Goal: Use online tool/utility: Use online tool/utility

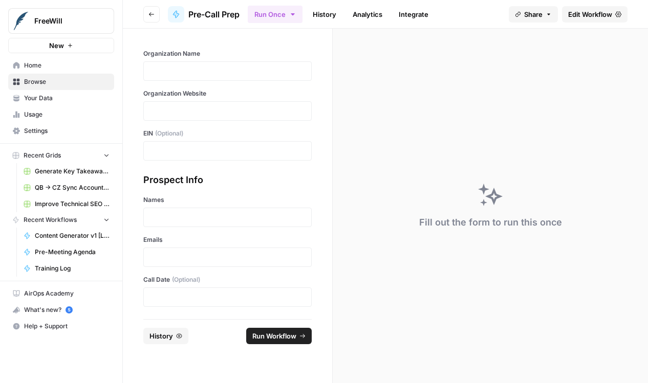
click at [226, 249] on div at bounding box center [227, 257] width 168 height 19
click at [226, 258] on p at bounding box center [227, 257] width 155 height 10
click at [221, 217] on p at bounding box center [227, 217] width 155 height 10
click at [235, 81] on div "Organization Name Organization Website EIN (Optional)" at bounding box center [227, 105] width 168 height 112
click at [235, 73] on p at bounding box center [227, 71] width 155 height 10
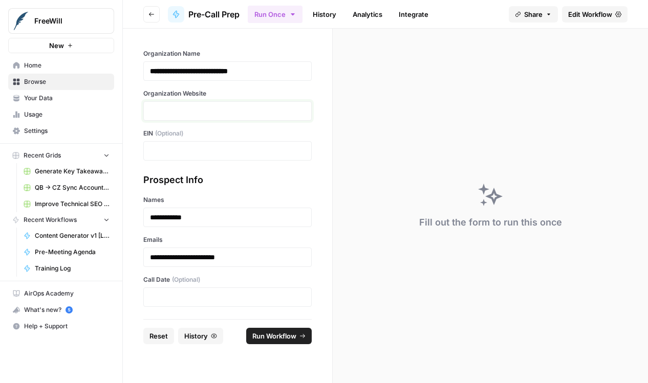
click at [224, 114] on p at bounding box center [227, 111] width 155 height 10
click at [286, 339] on span "Run Workflow" at bounding box center [274, 336] width 44 height 10
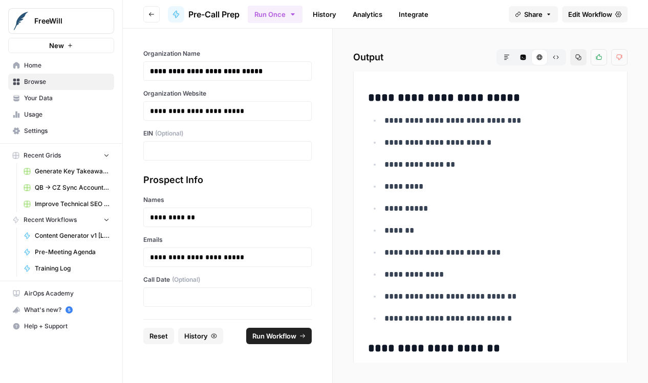
scroll to position [345, 0]
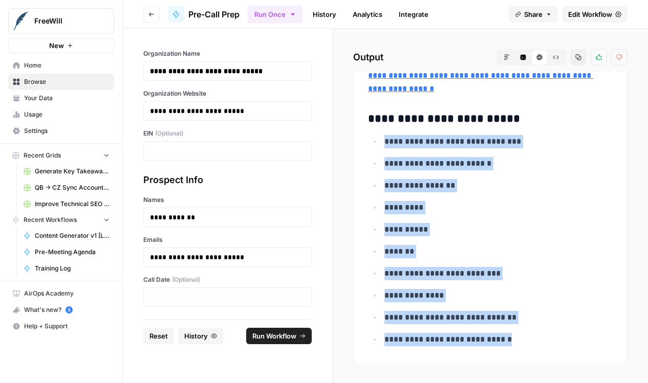
drag, startPoint x: 505, startPoint y: 338, endPoint x: 378, endPoint y: 138, distance: 237.2
click at [378, 138] on ul "**********" at bounding box center [490, 241] width 245 height 212
copy ul "**********"
